Goal: Transaction & Acquisition: Purchase product/service

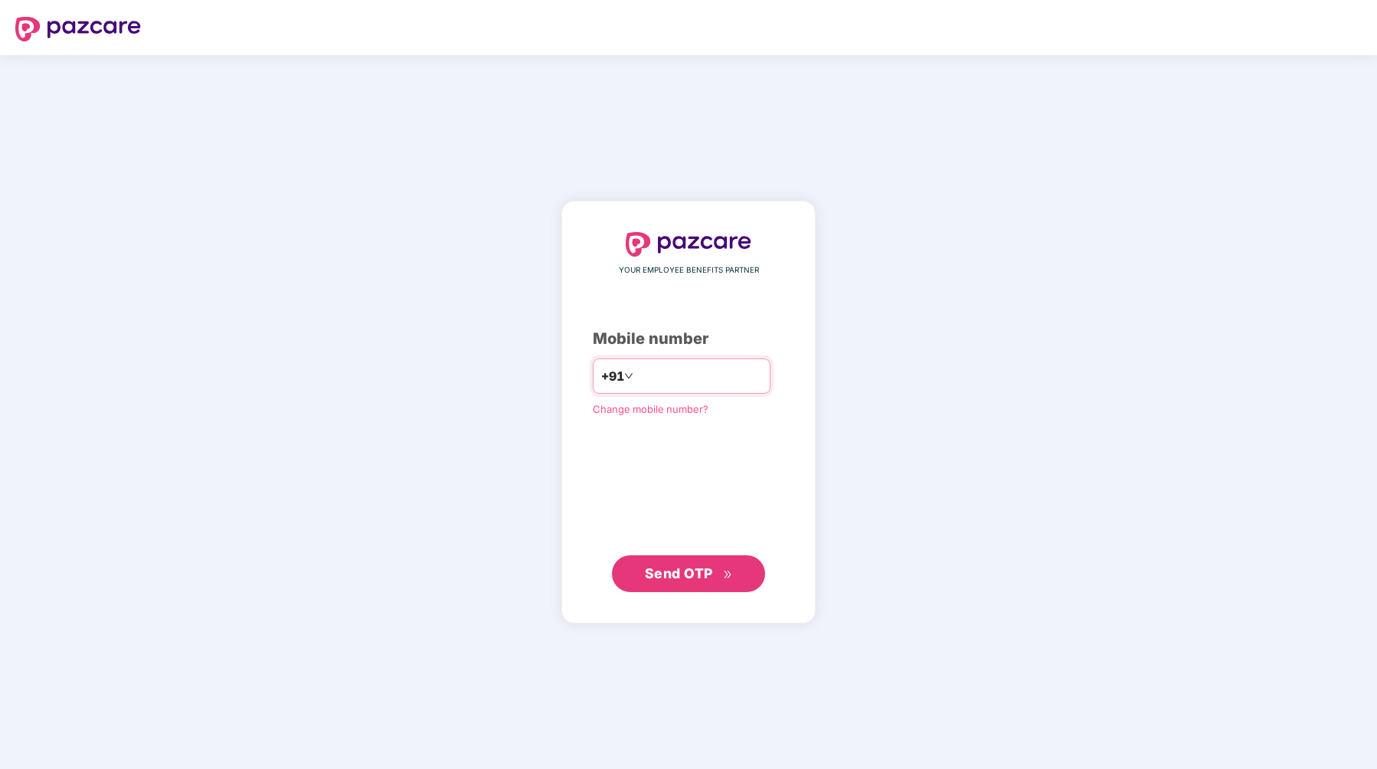
type input "**********"
click at [691, 563] on span "Send OTP" at bounding box center [689, 573] width 88 height 21
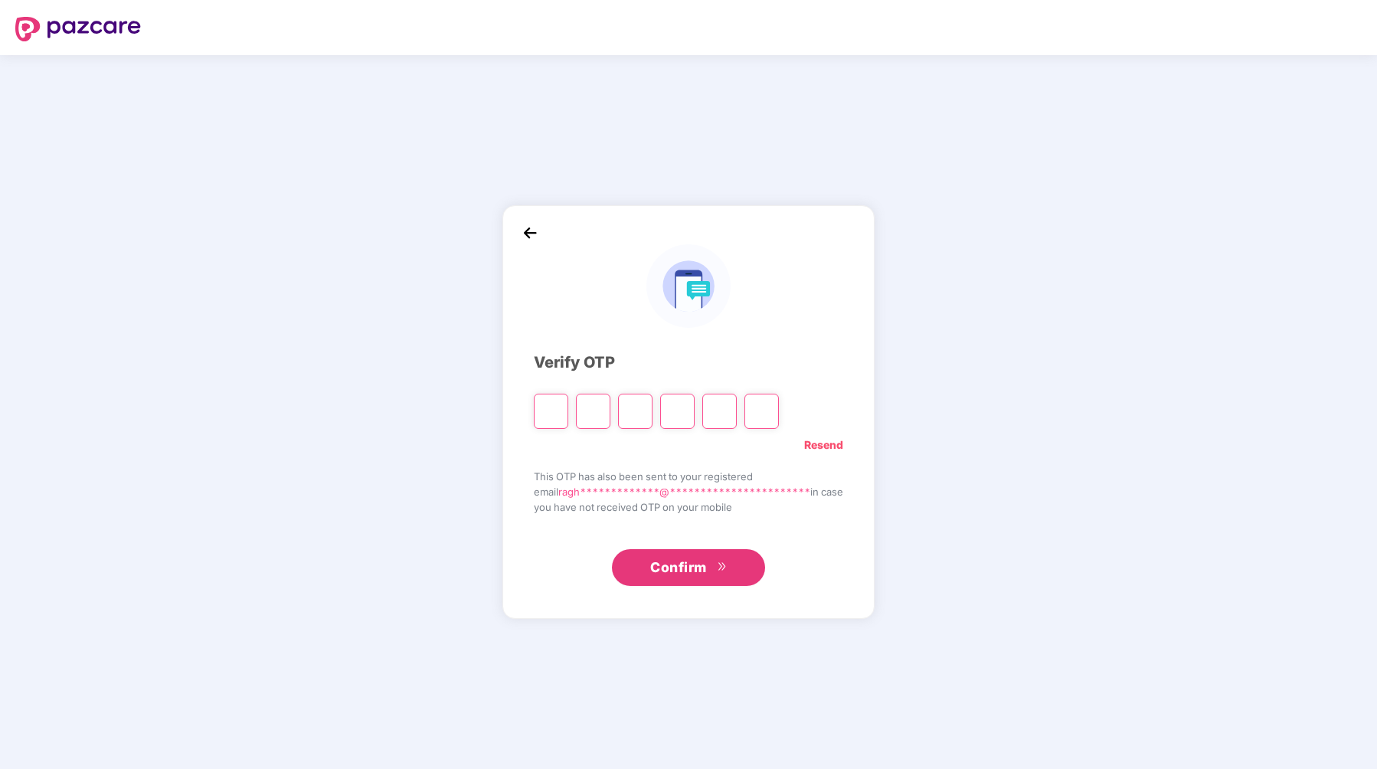
type input "*"
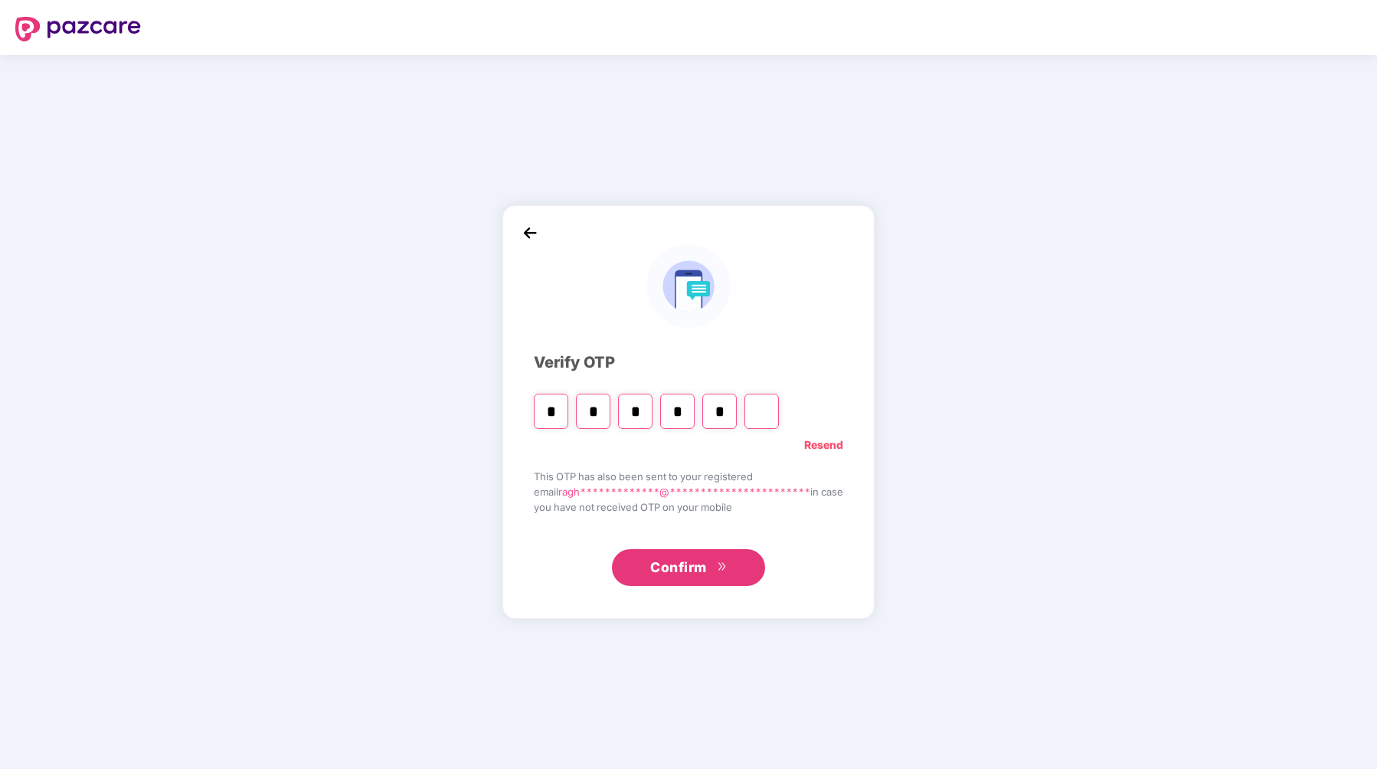
type input "*"
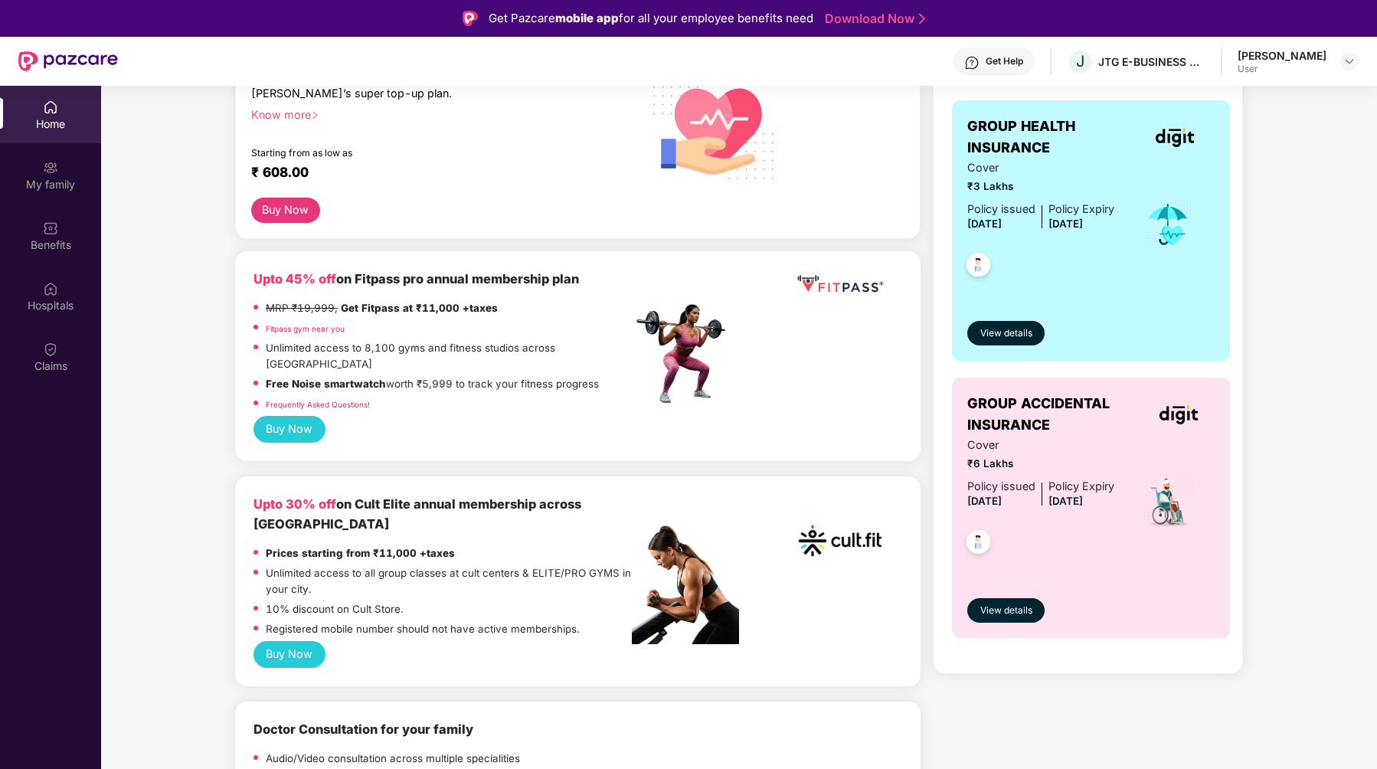
scroll to position [256, 0]
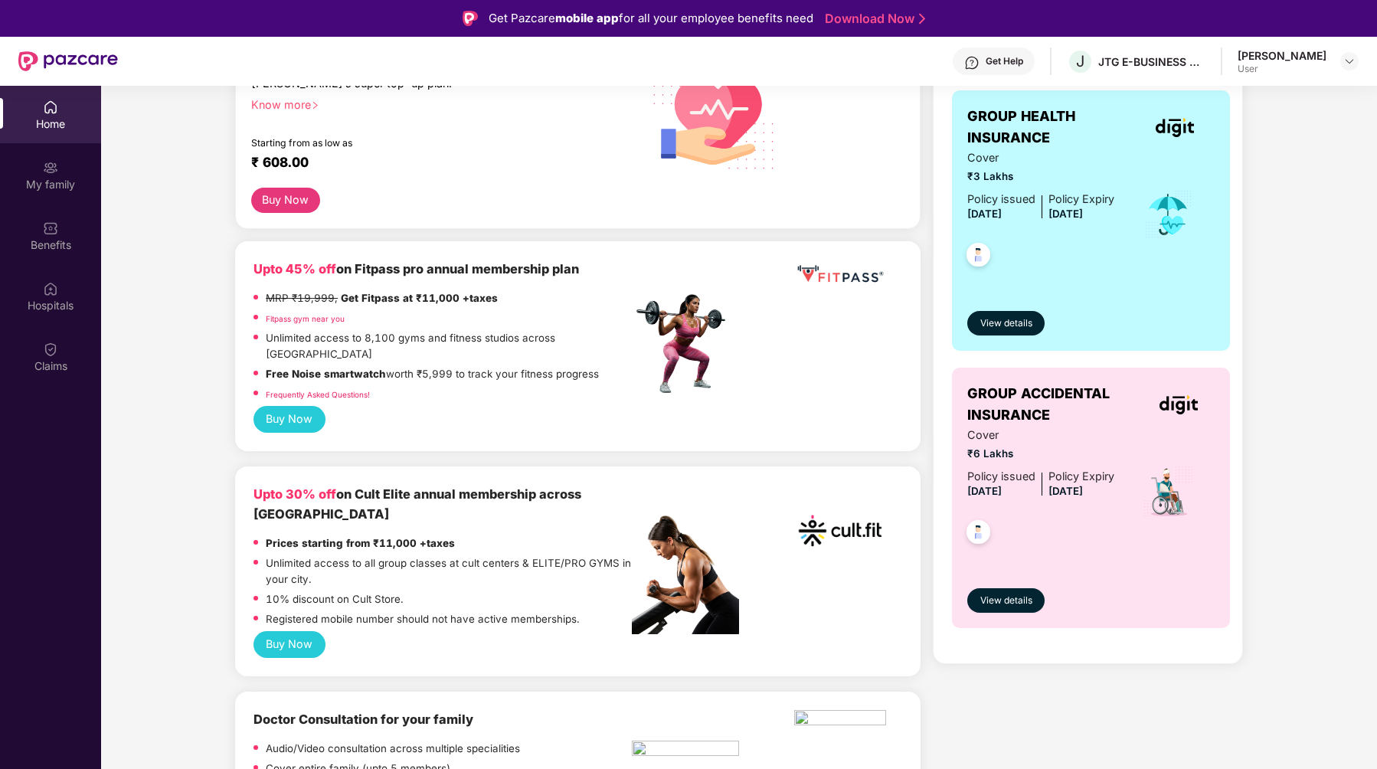
click at [298, 631] on button "Buy Now" at bounding box center [289, 644] width 72 height 27
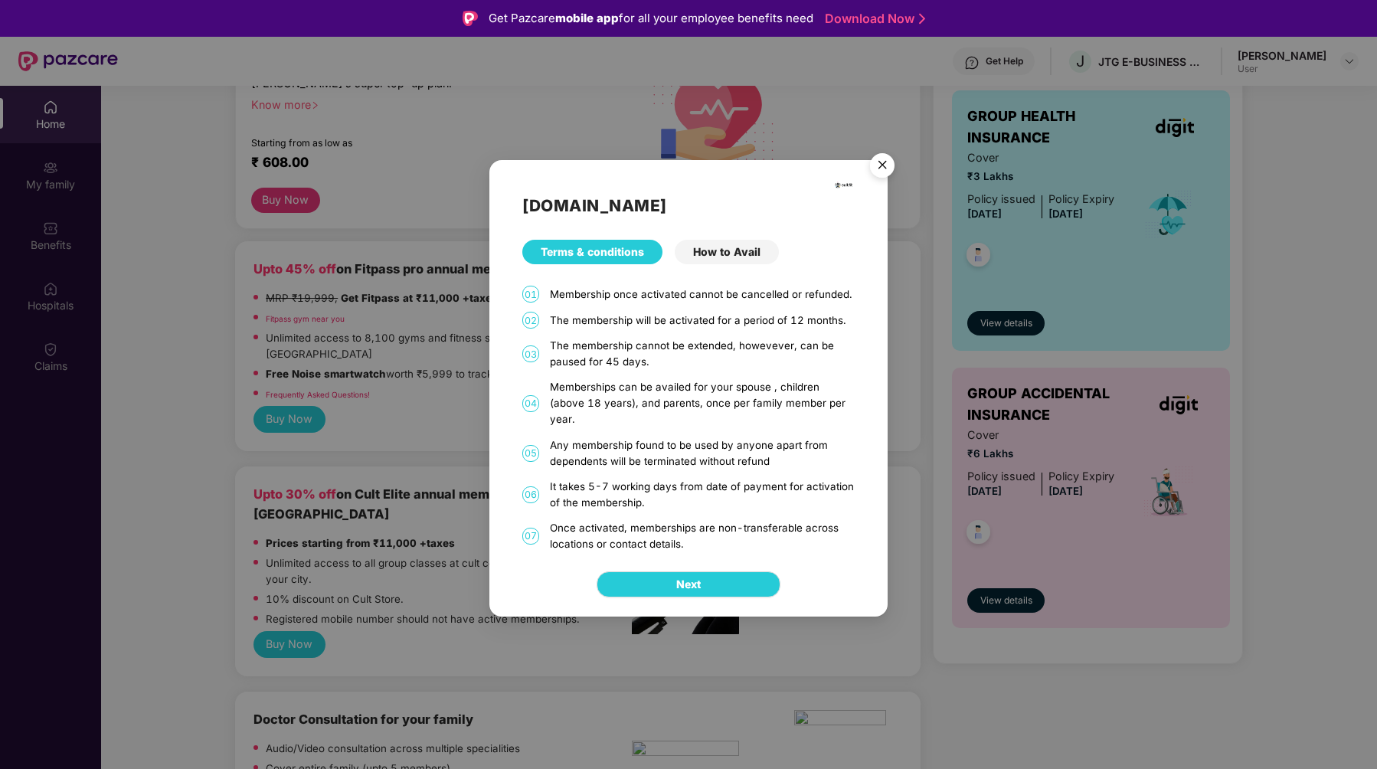
click at [718, 255] on div "How to Avail" at bounding box center [727, 252] width 104 height 25
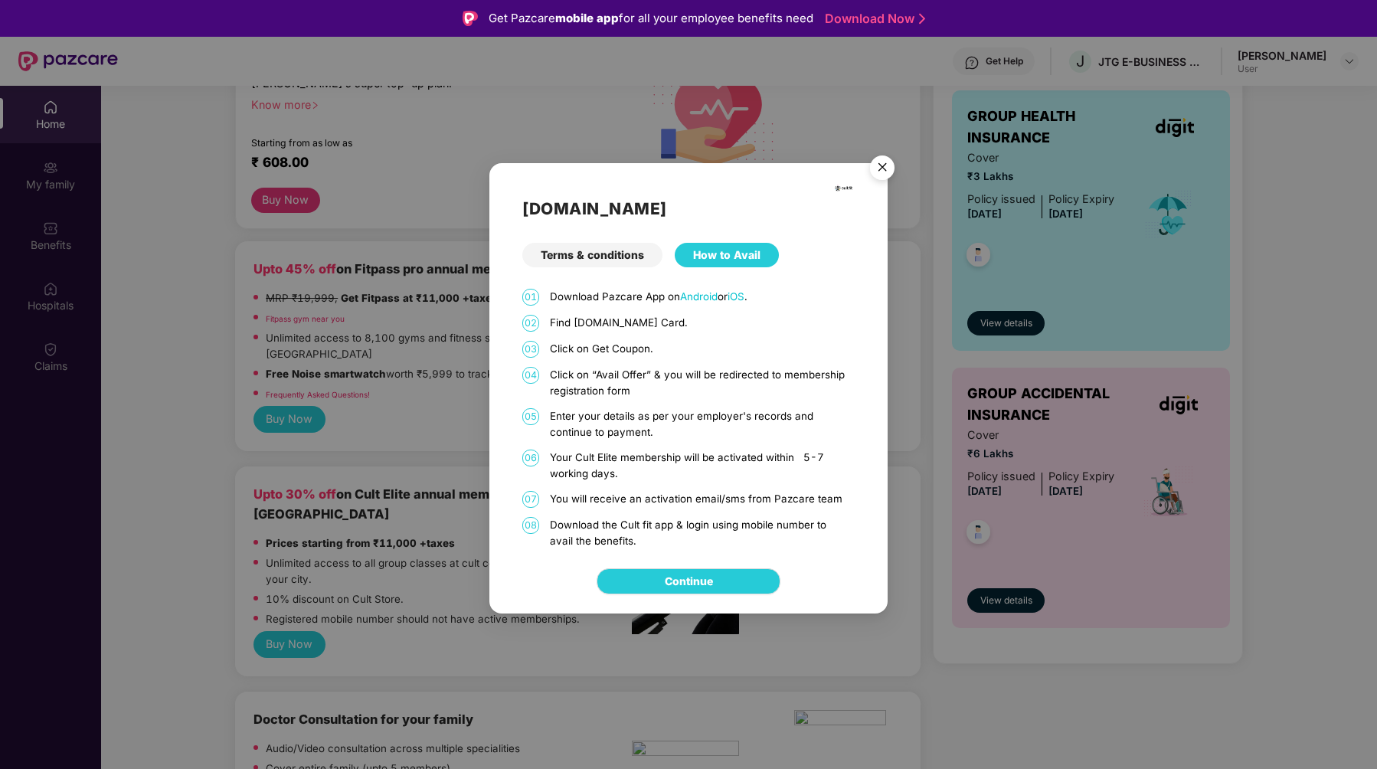
click at [878, 165] on img "Close" at bounding box center [882, 170] width 43 height 43
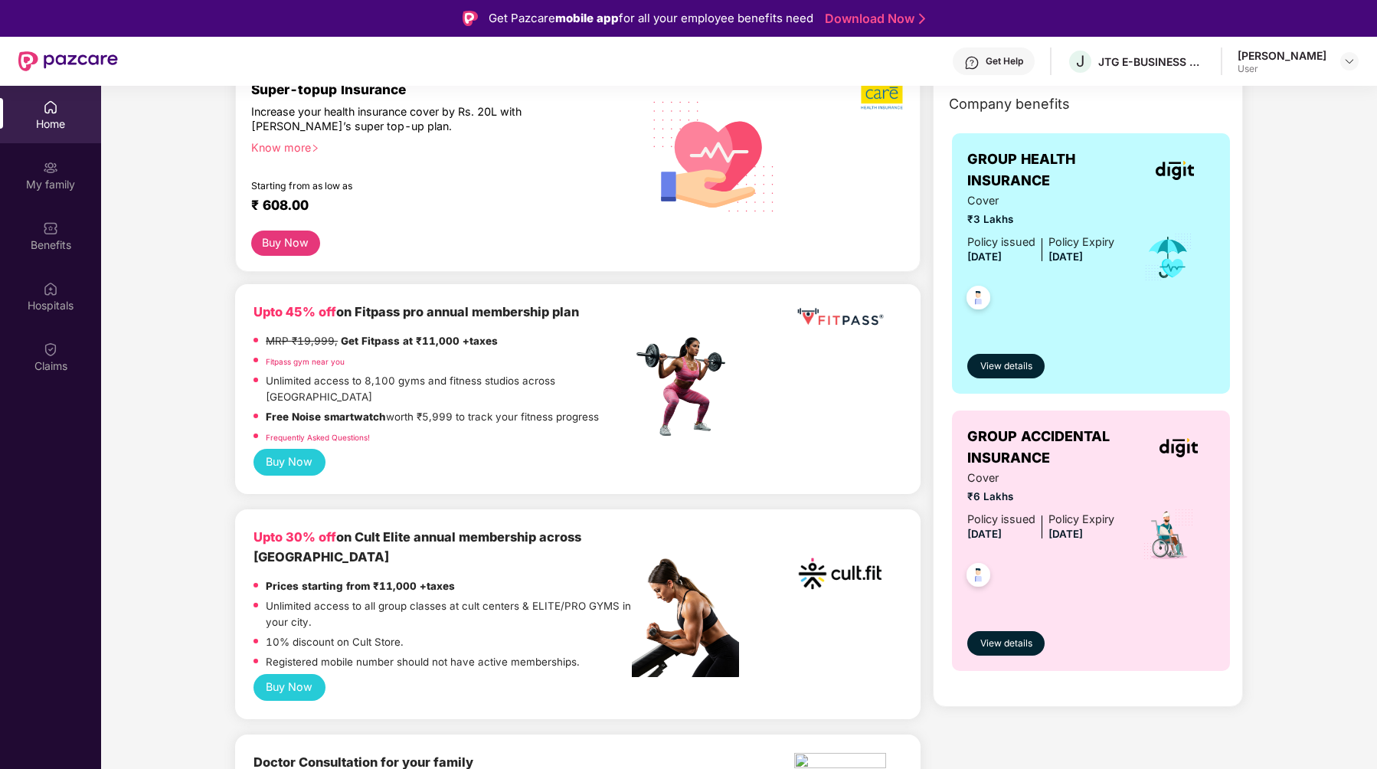
scroll to position [195, 0]
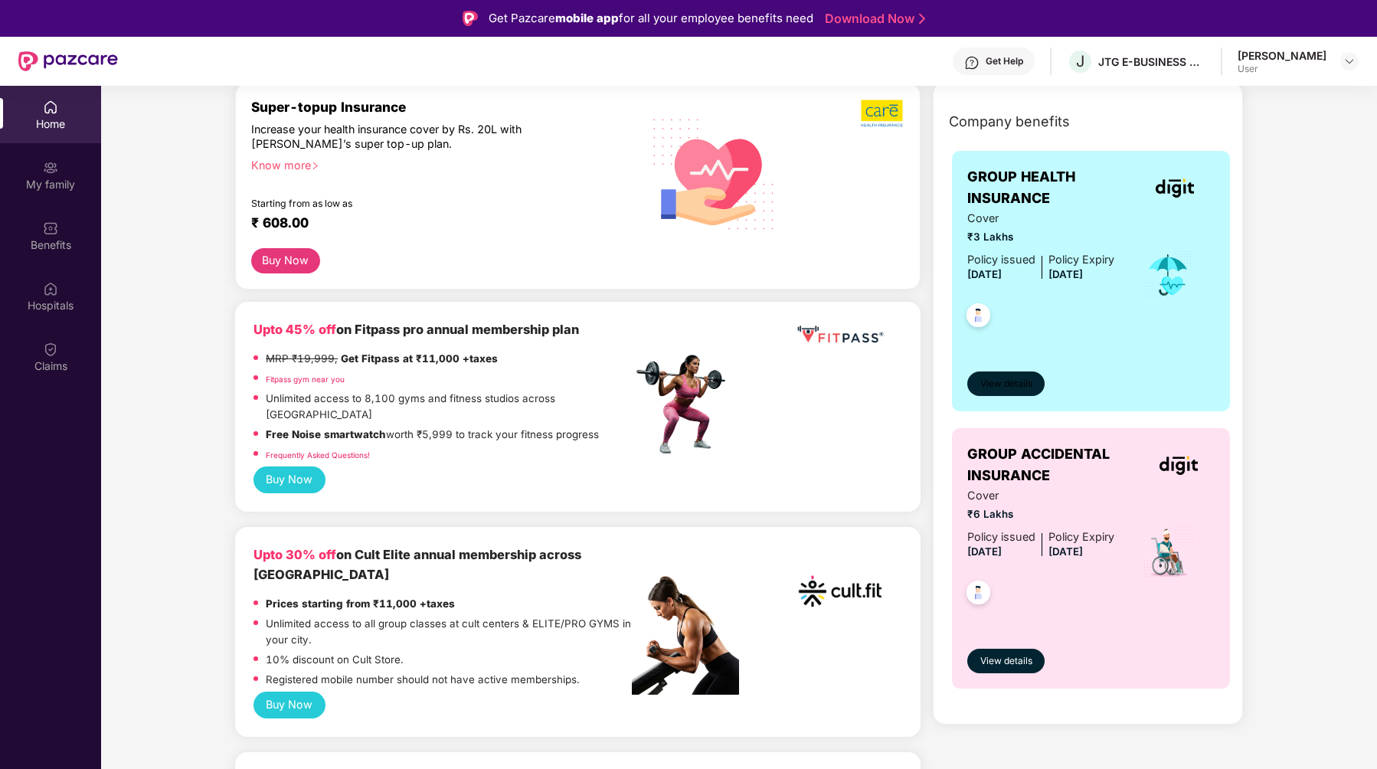
click at [1011, 383] on span "View details" at bounding box center [1006, 384] width 52 height 15
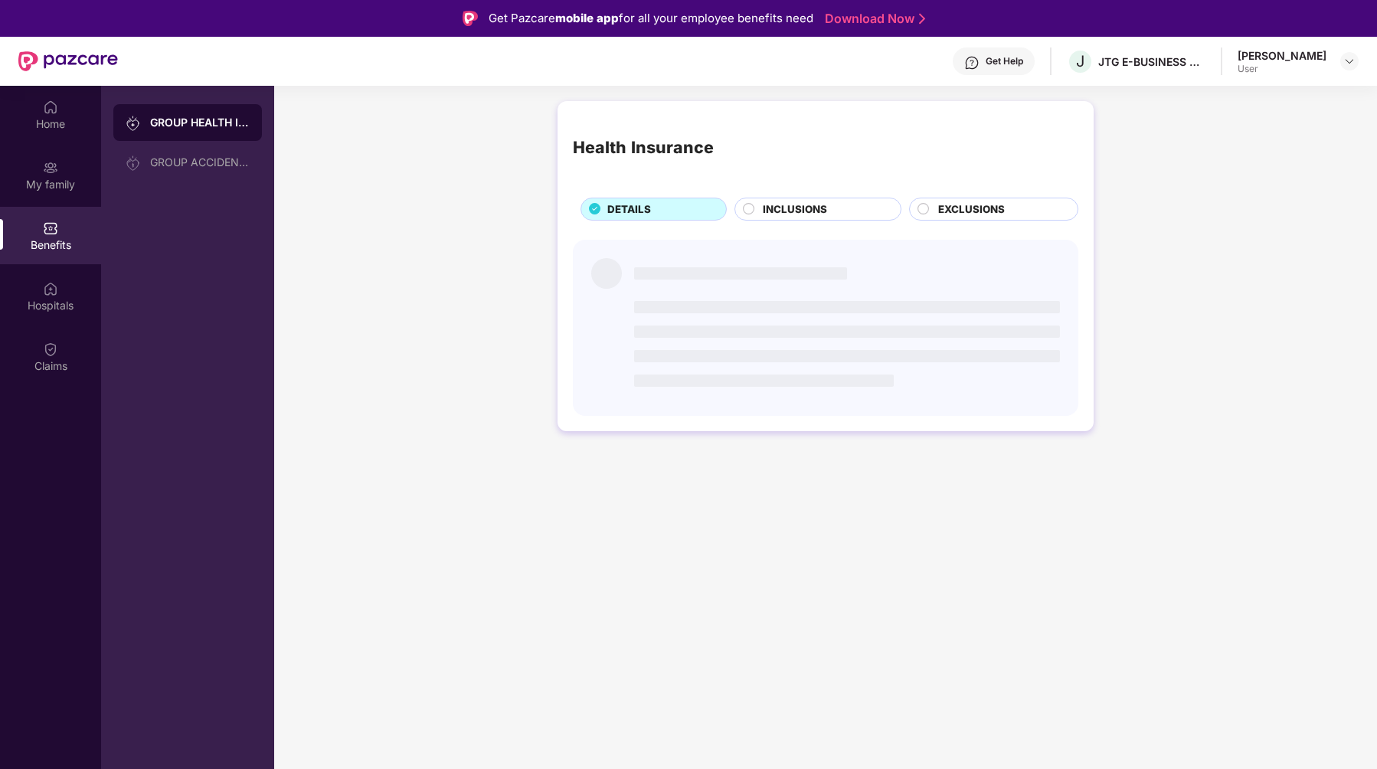
scroll to position [0, 0]
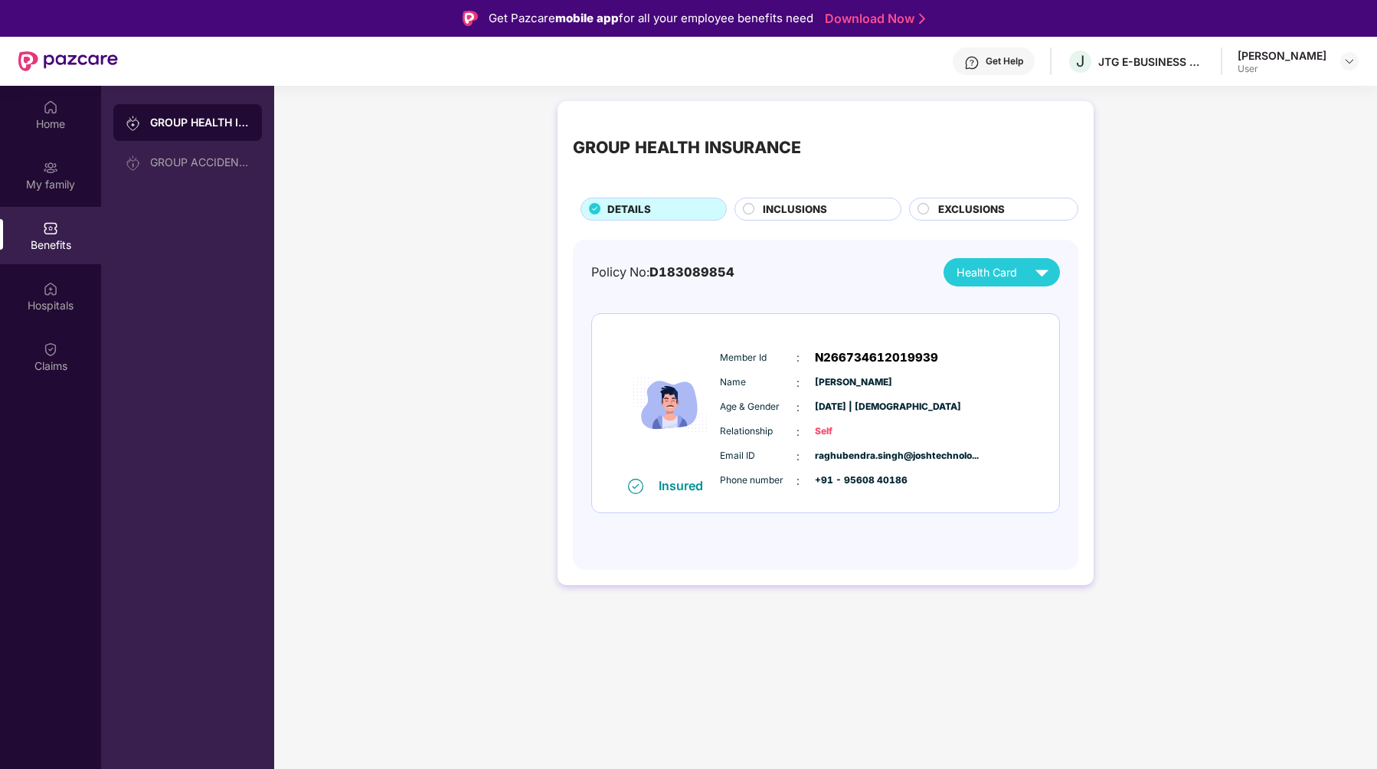
click at [779, 207] on span "INCLUSIONS" at bounding box center [795, 209] width 64 height 16
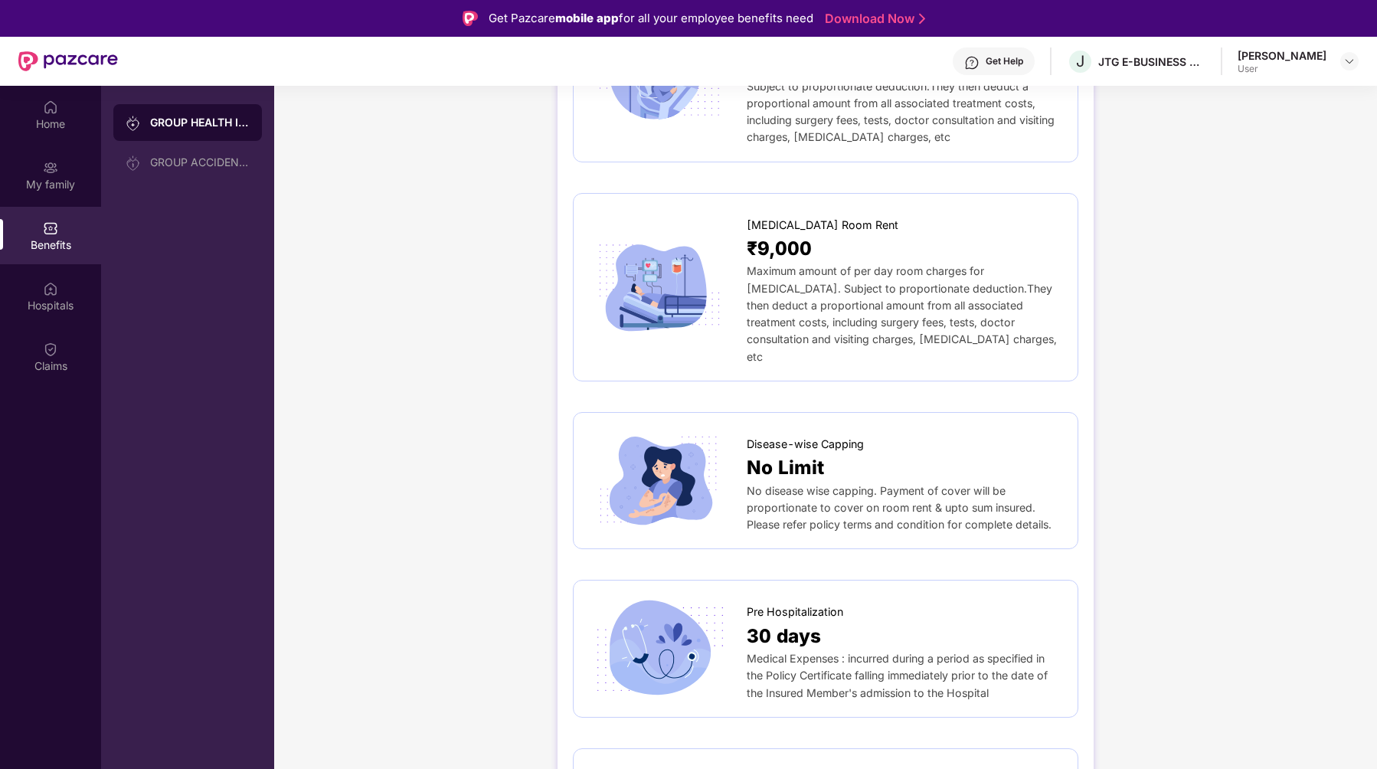
scroll to position [428, 0]
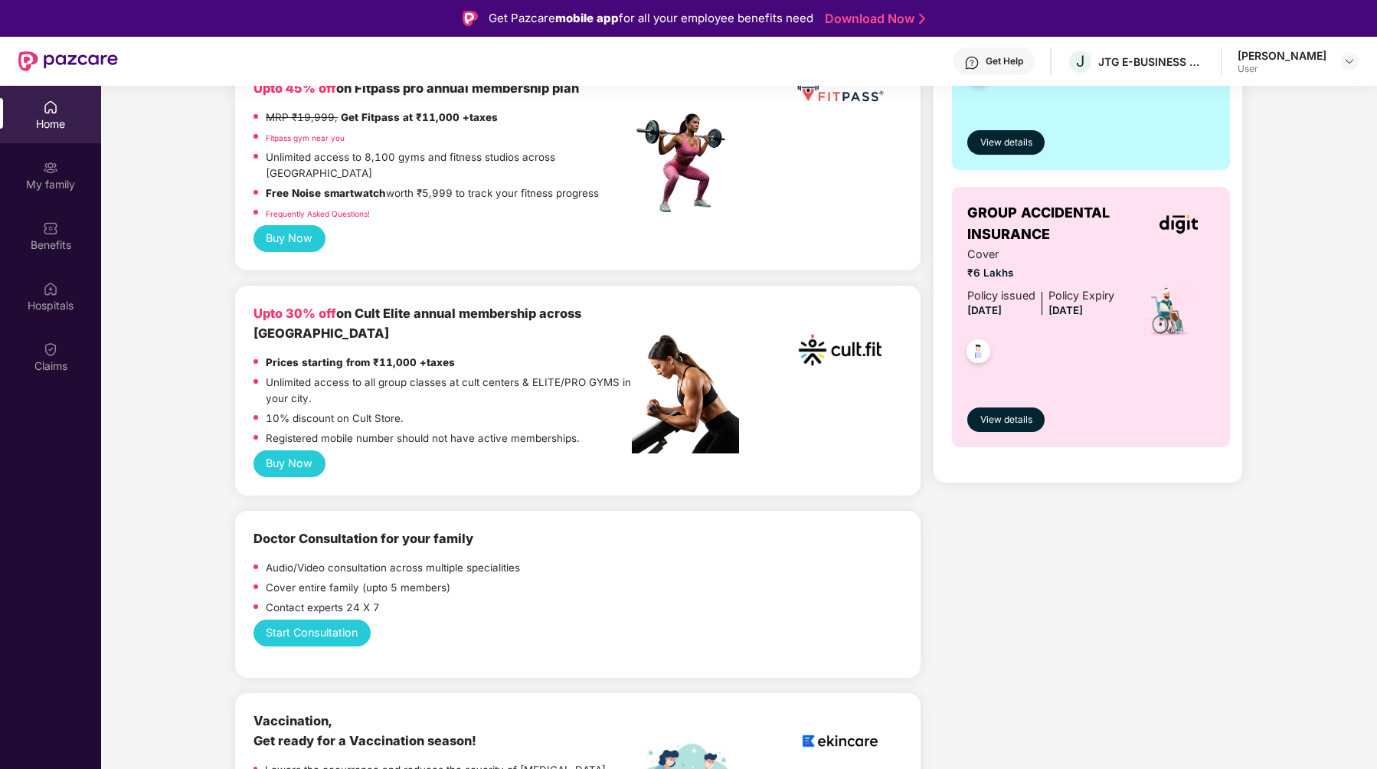
scroll to position [430, 0]
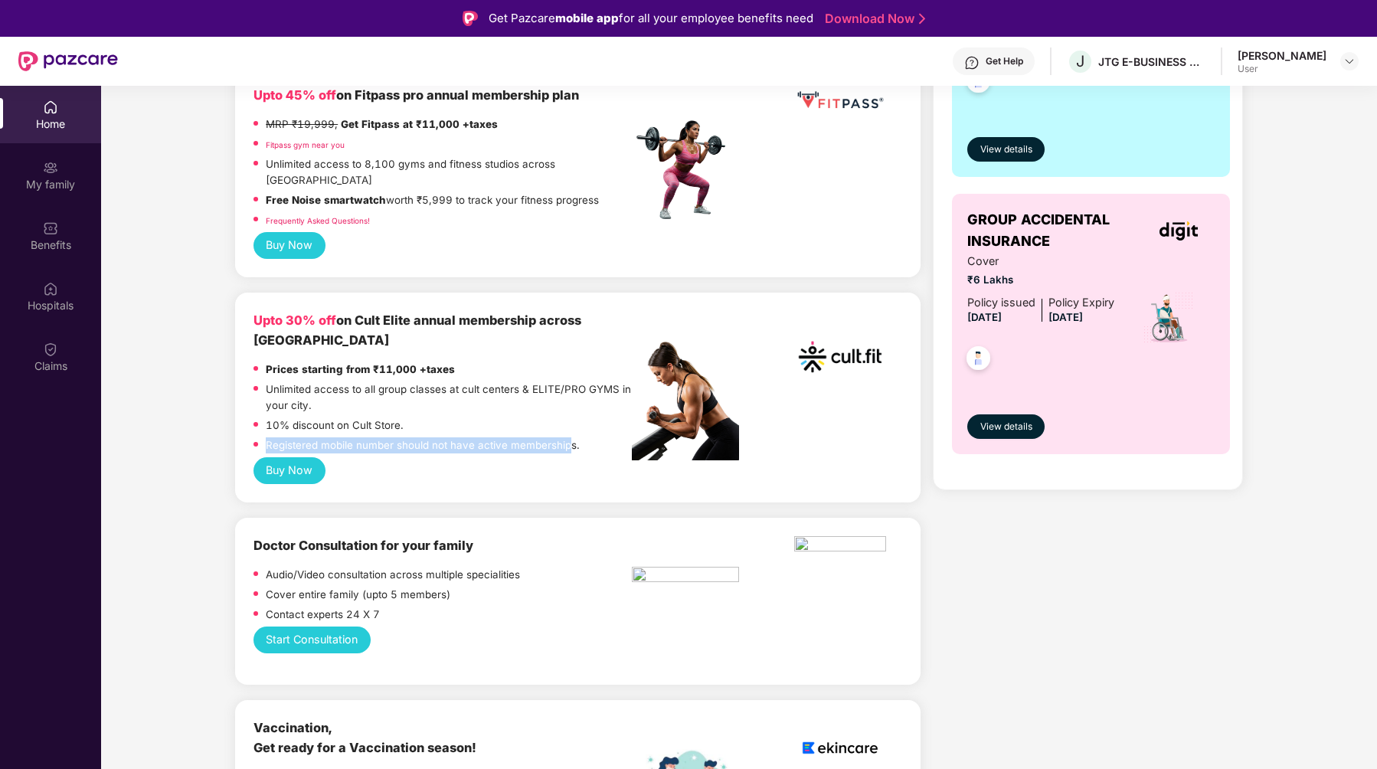
drag, startPoint x: 266, startPoint y: 408, endPoint x: 562, endPoint y: 410, distance: 295.5
click at [563, 437] on p "Registered mobile number should not have active memberships." at bounding box center [423, 445] width 314 height 16
click at [413, 452] on div "Upto 30% off on Cult Elite annual membership across India Prices starting from …" at bounding box center [577, 397] width 685 height 210
click at [289, 457] on button "Buy Now" at bounding box center [289, 470] width 72 height 27
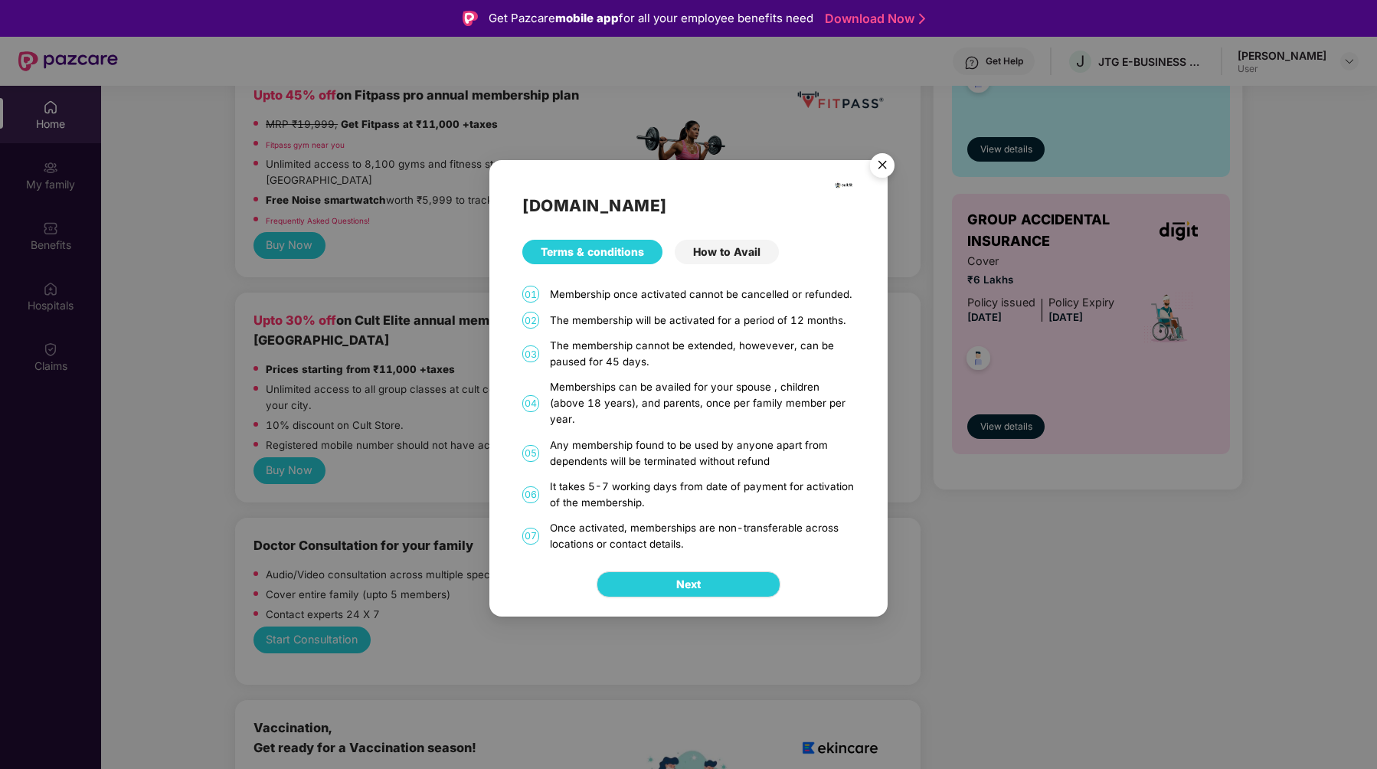
click at [727, 259] on div "How to Avail" at bounding box center [727, 252] width 104 height 25
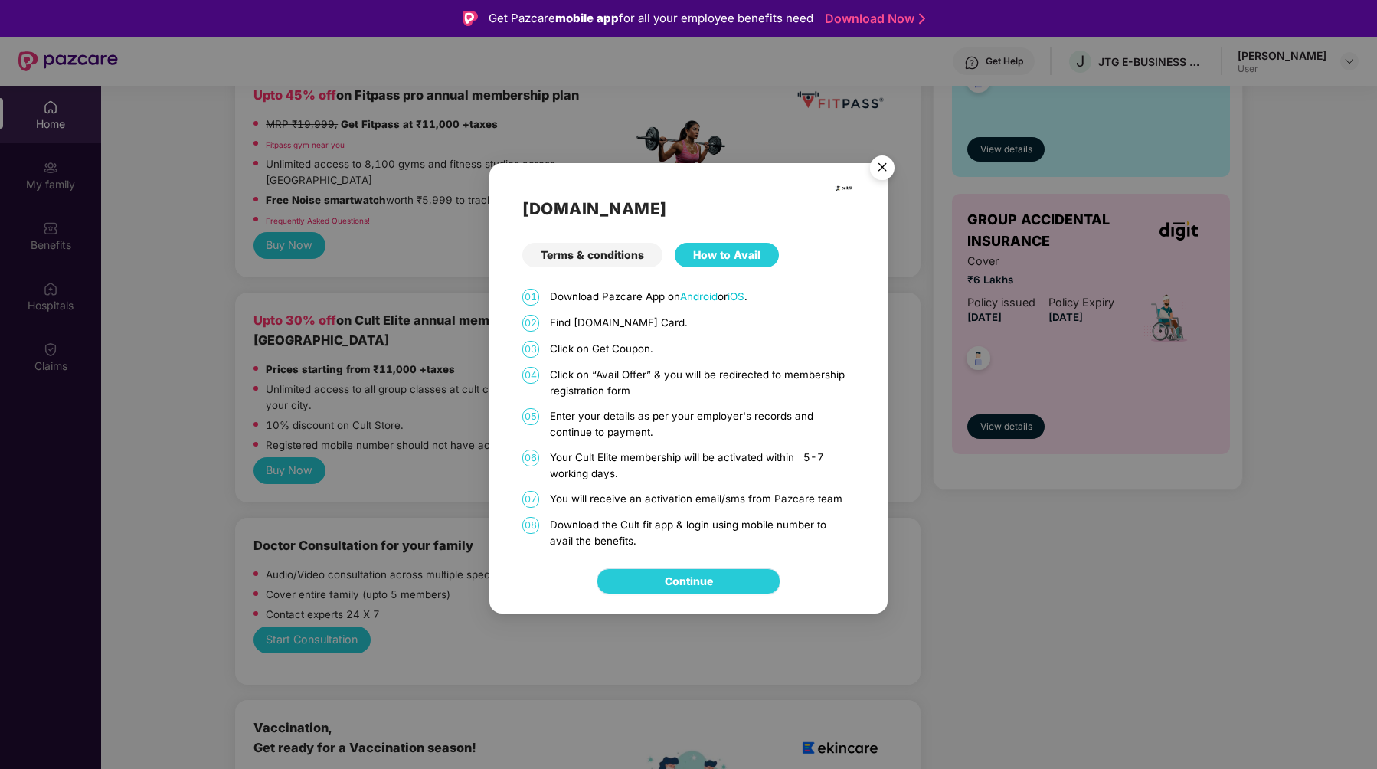
click at [711, 581] on link "Continue" at bounding box center [689, 581] width 48 height 17
click at [884, 158] on img "Close" at bounding box center [882, 170] width 43 height 43
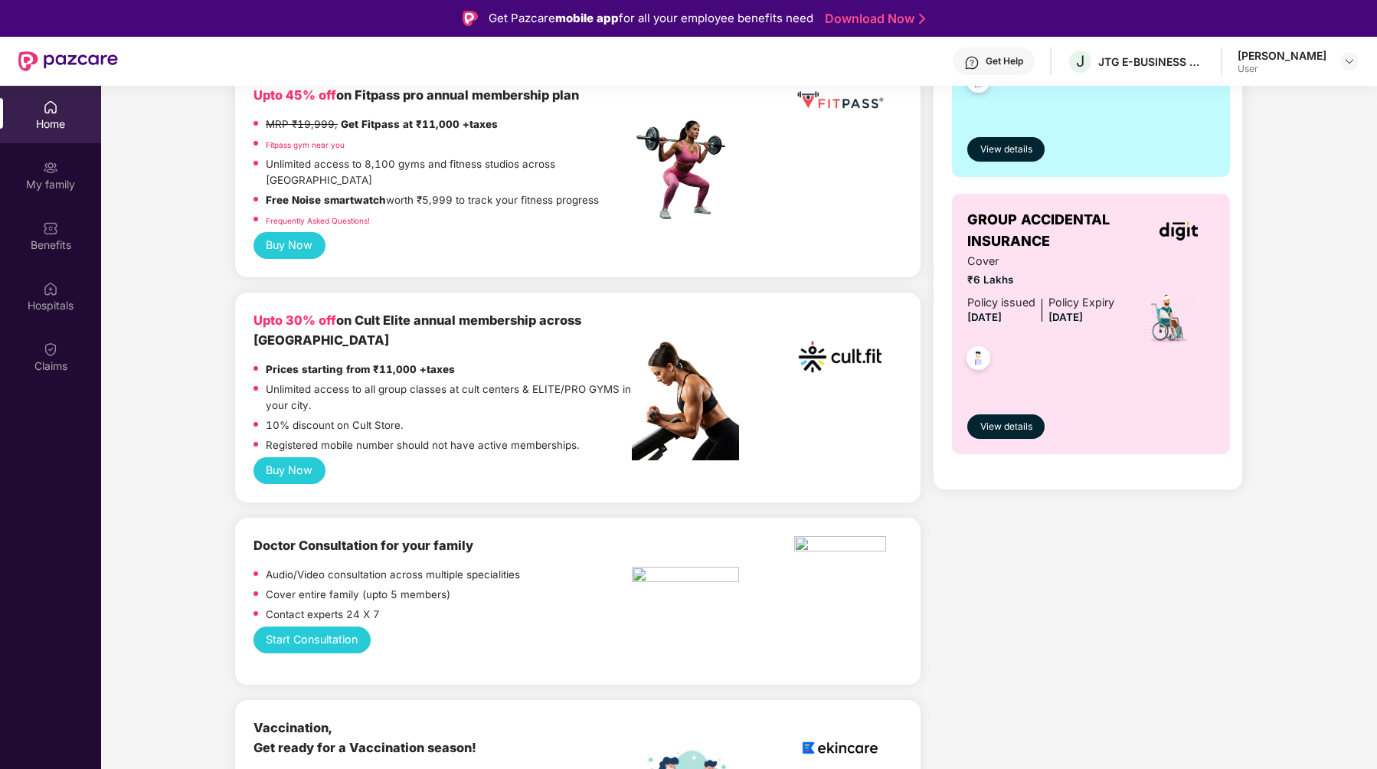
click at [1293, 65] on div "User" at bounding box center [1281, 69] width 89 height 12
click at [1354, 66] on img at bounding box center [1349, 61] width 12 height 12
click at [1215, 97] on div "Logout" at bounding box center [1277, 98] width 199 height 30
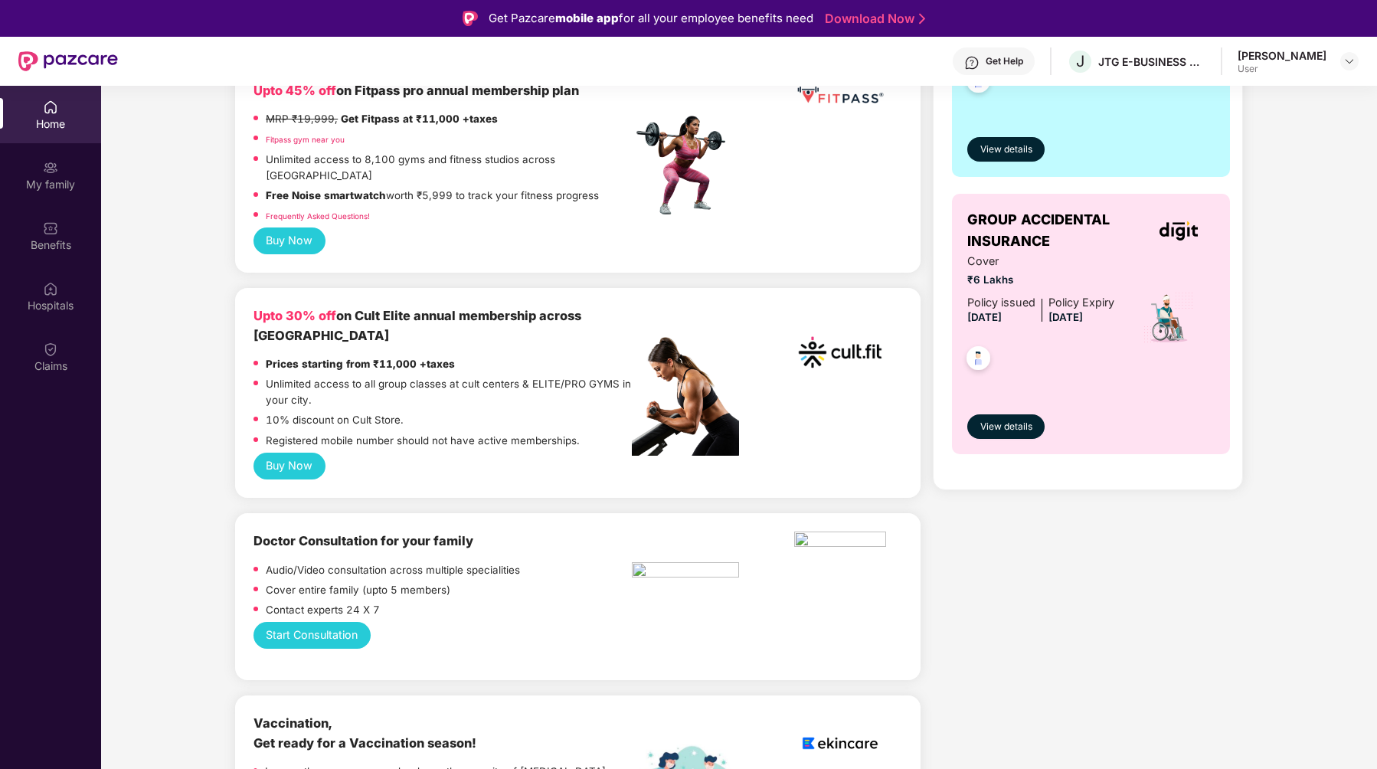
scroll to position [424, 0]
